Goal: Task Accomplishment & Management: Manage account settings

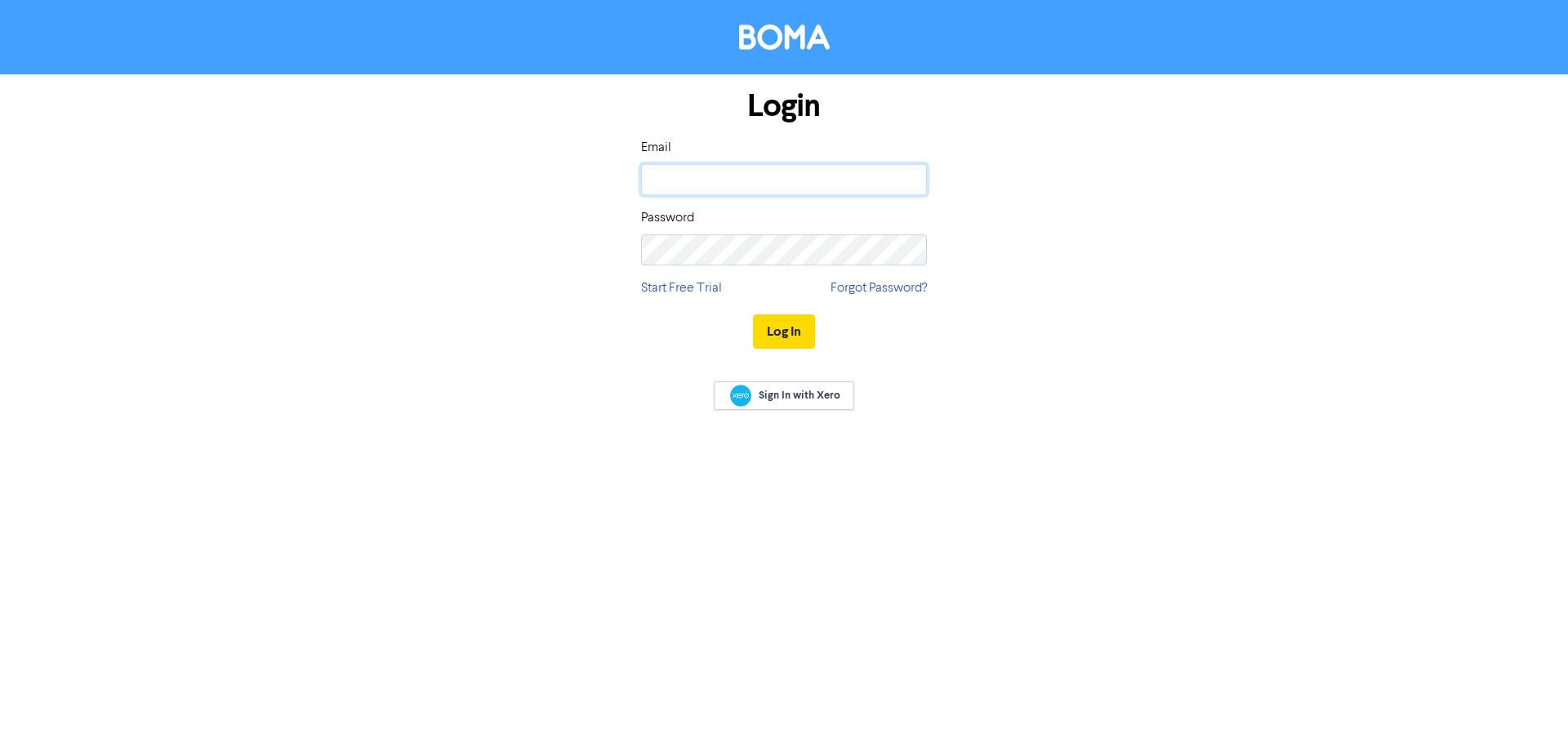
type input "[PERSON_NAME][EMAIL_ADDRESS][PERSON_NAME][DOMAIN_NAME]"
click at [782, 322] on button "Log In" at bounding box center [784, 331] width 62 height 34
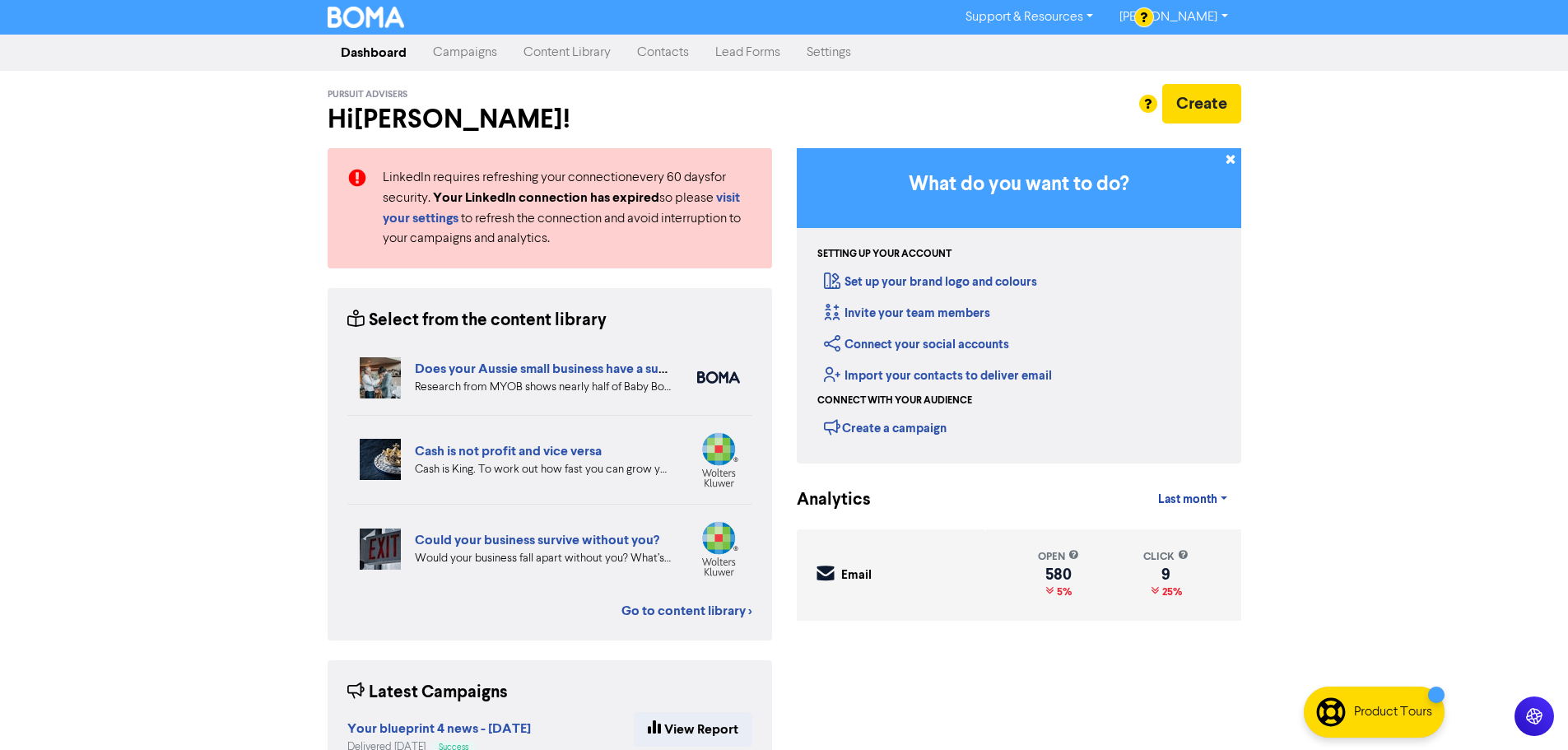
drag, startPoint x: 660, startPoint y: 61, endPoint x: 608, endPoint y: 50, distance: 53.2
click at [660, 61] on link "Contacts" at bounding box center [664, 52] width 79 height 32
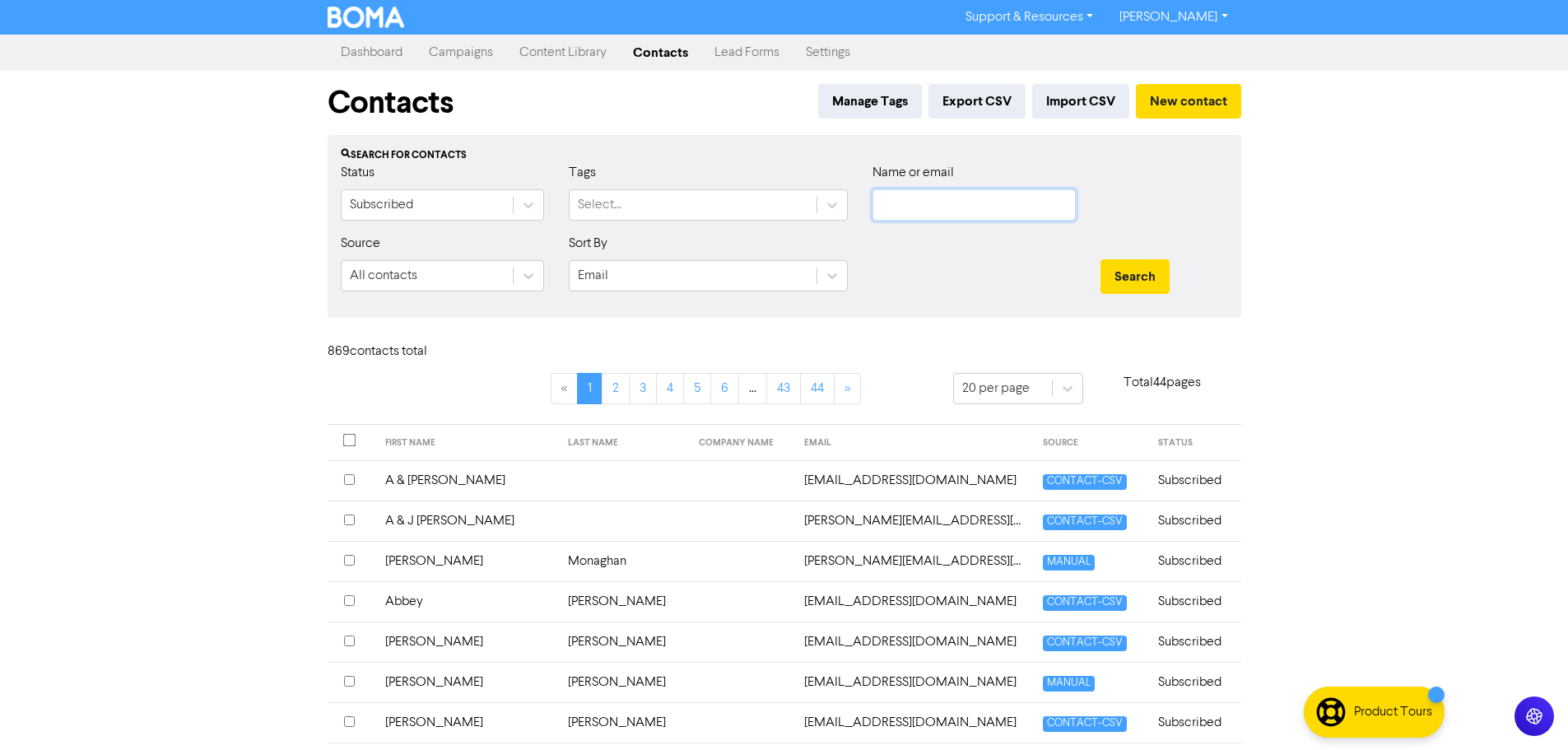
click at [924, 201] on input "text" at bounding box center [973, 205] width 203 height 31
type input "[PERSON_NAME]"
click at [1100, 260] on button "Search" at bounding box center [1134, 276] width 69 height 34
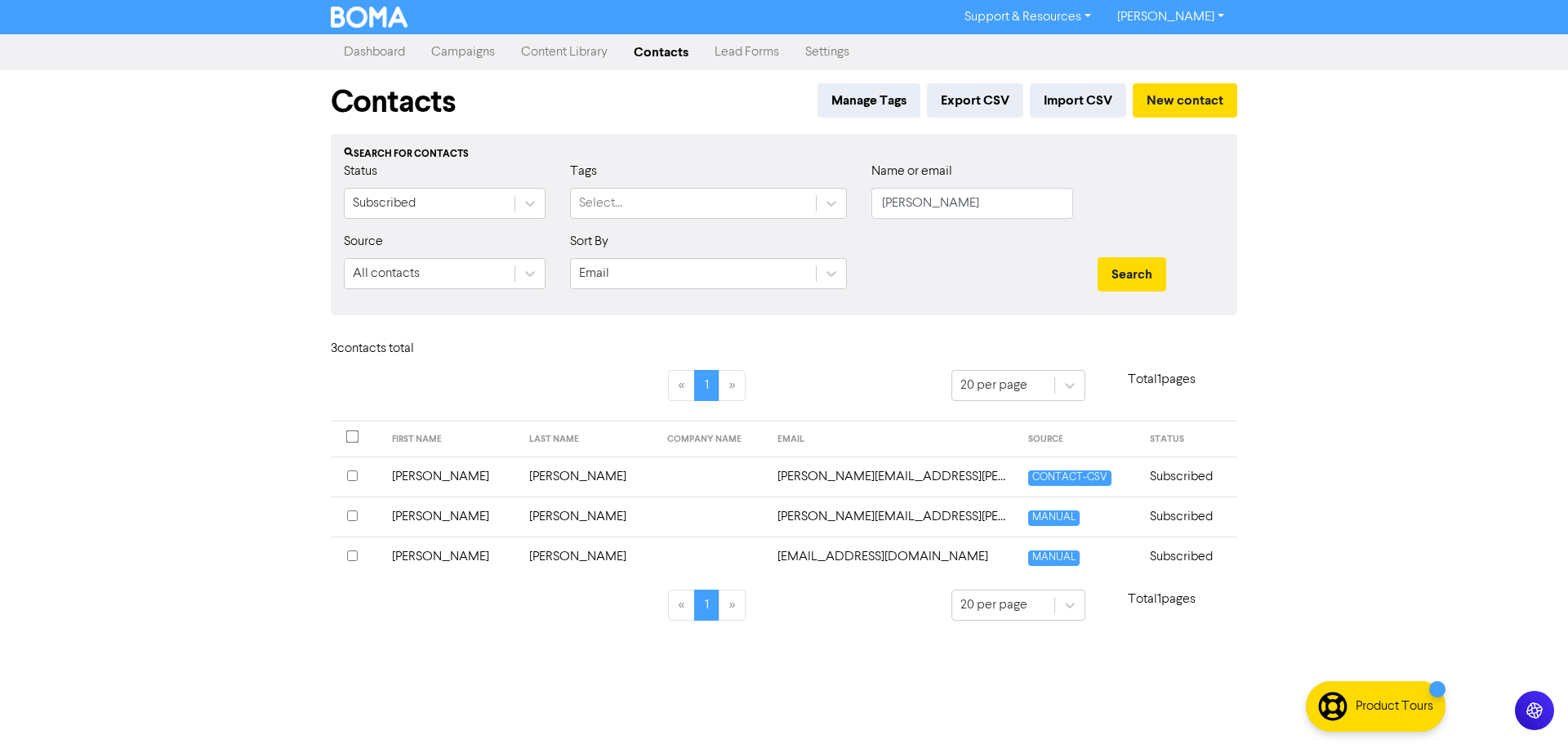
click at [770, 564] on td "[EMAIL_ADDRESS][DOMAIN_NAME]" at bounding box center [893, 556] width 251 height 40
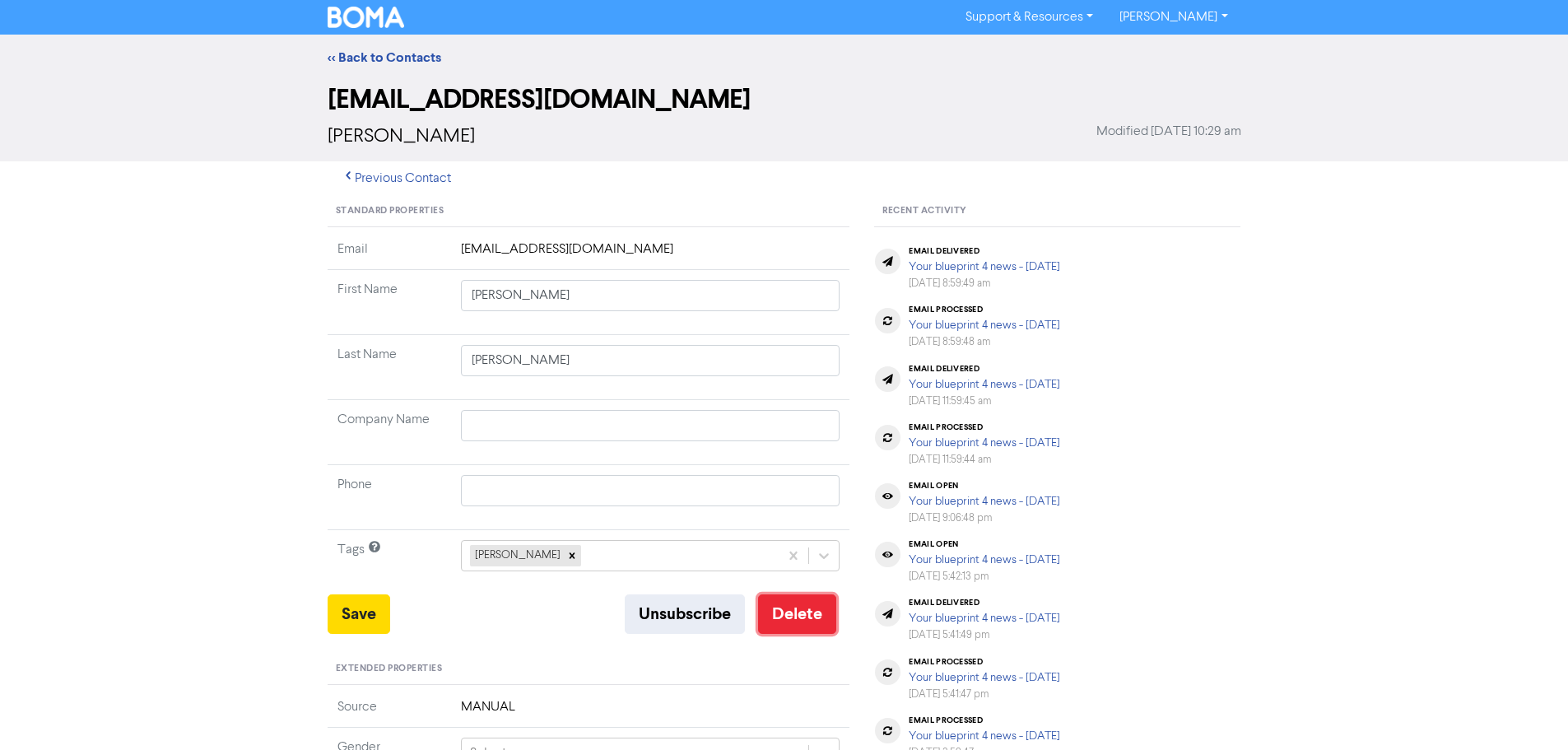
click at [800, 595] on button "Delete" at bounding box center [797, 613] width 79 height 39
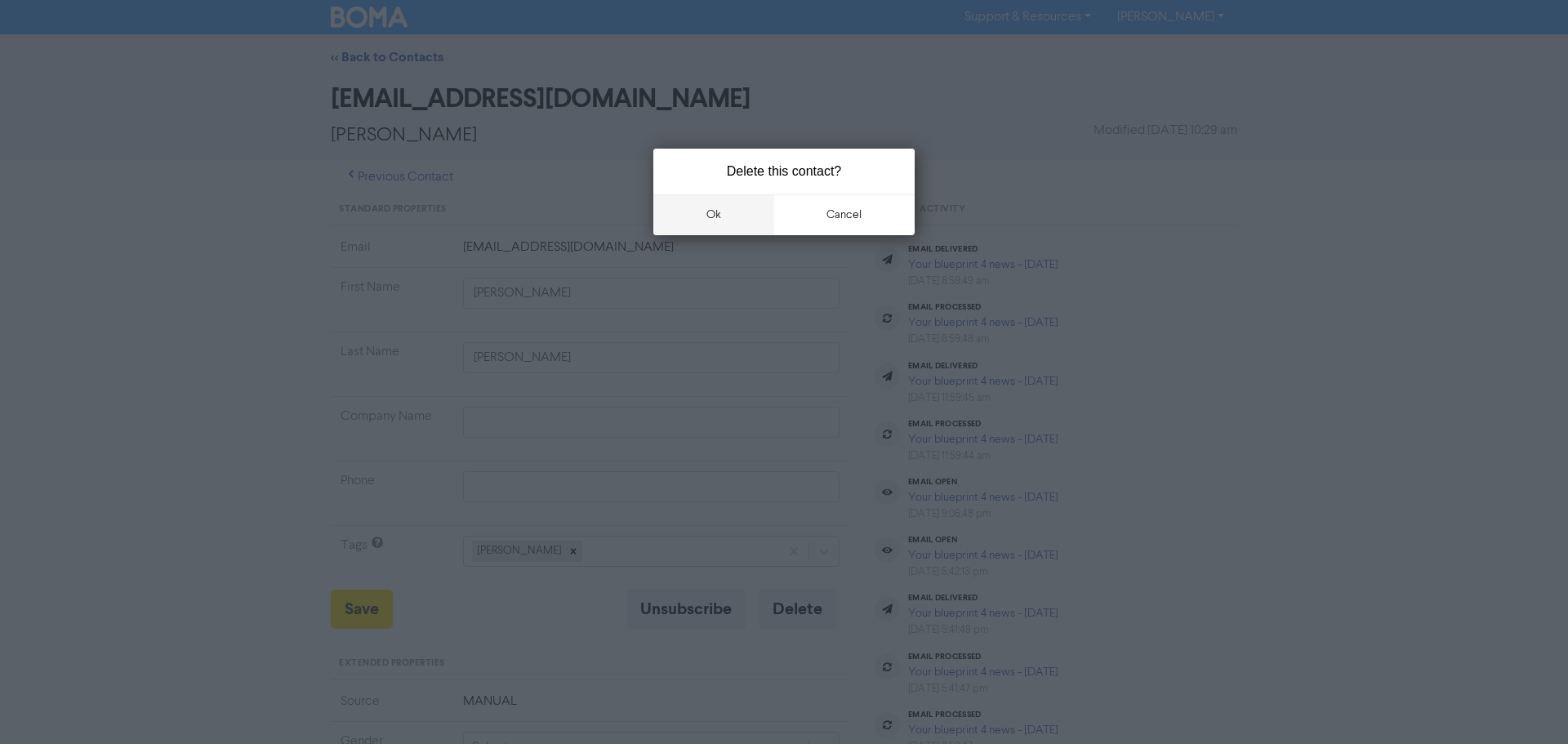
click at [729, 218] on button "ok" at bounding box center [714, 215] width 121 height 41
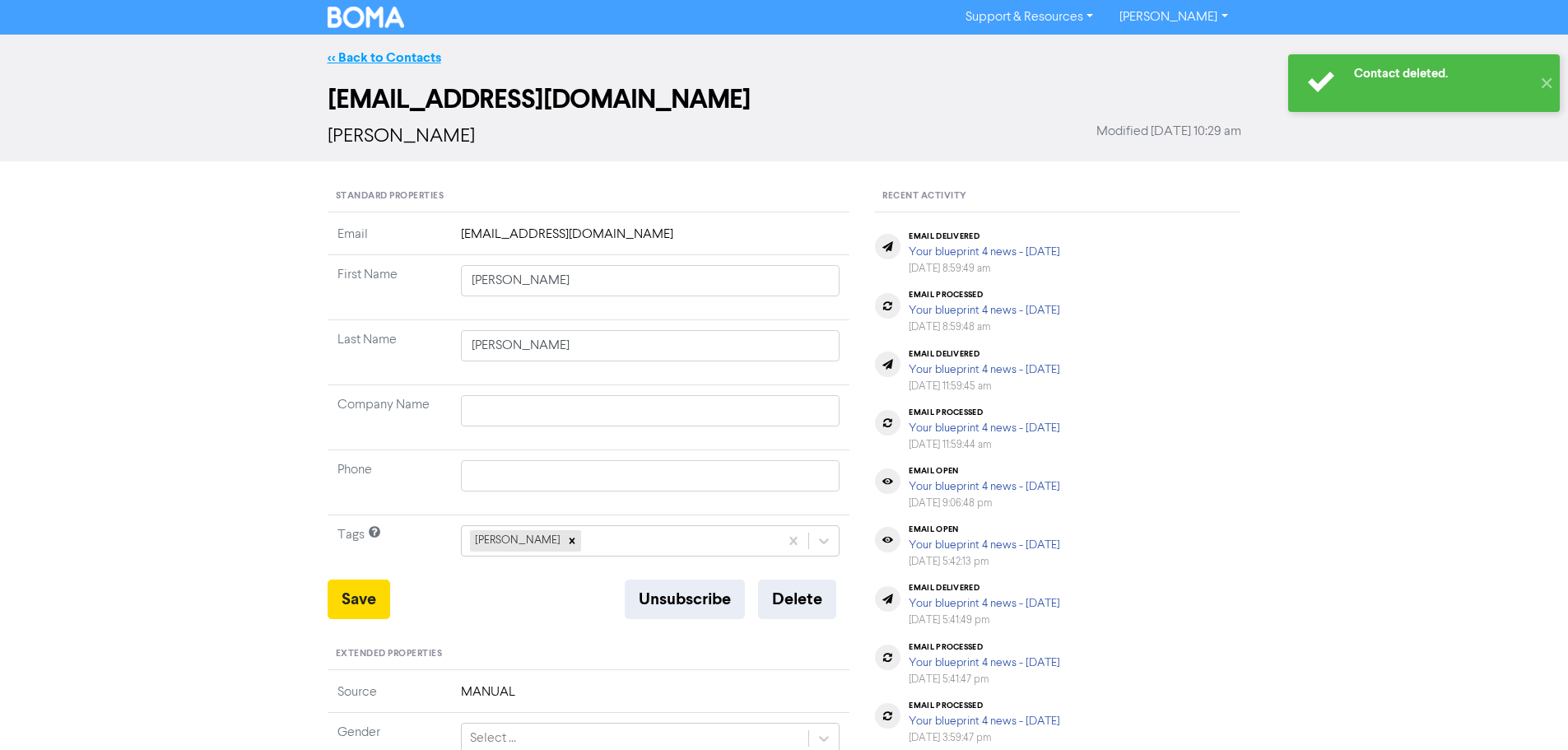
click at [373, 59] on link "<< Back to Contacts" at bounding box center [384, 57] width 114 height 17
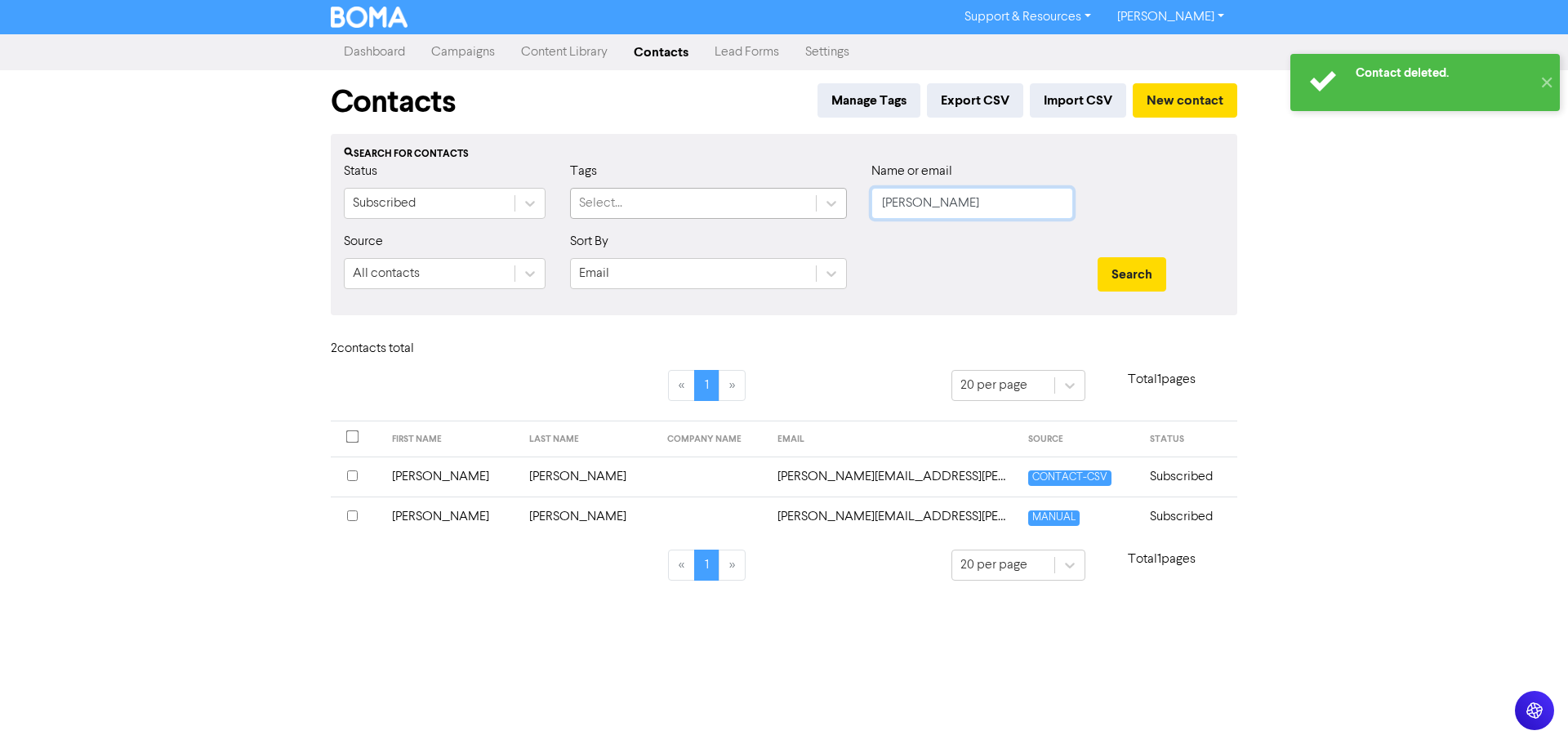
drag, startPoint x: 948, startPoint y: 204, endPoint x: 791, endPoint y: 205, distance: 157.0
click at [791, 205] on div "Status Subscribed Tags Select... Name or email [PERSON_NAME]" at bounding box center [784, 197] width 905 height 70
type input "[PERSON_NAME]"
click at [1098, 257] on button "Search" at bounding box center [1132, 274] width 68 height 34
